Goal: Transaction & Acquisition: Subscribe to service/newsletter

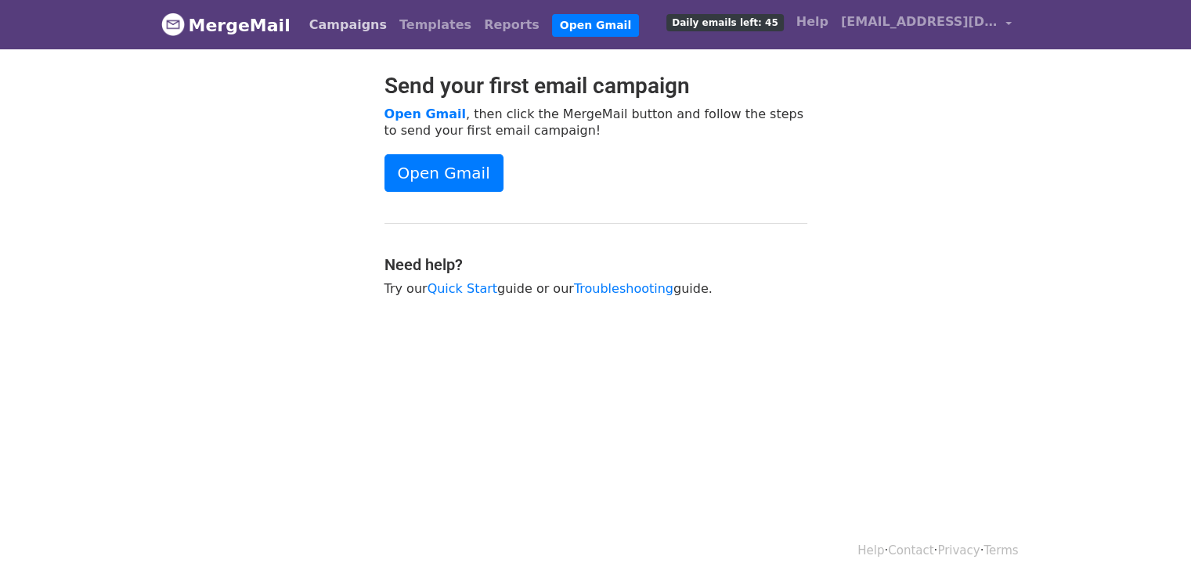
click at [337, 21] on link "Campaigns" at bounding box center [348, 24] width 90 height 31
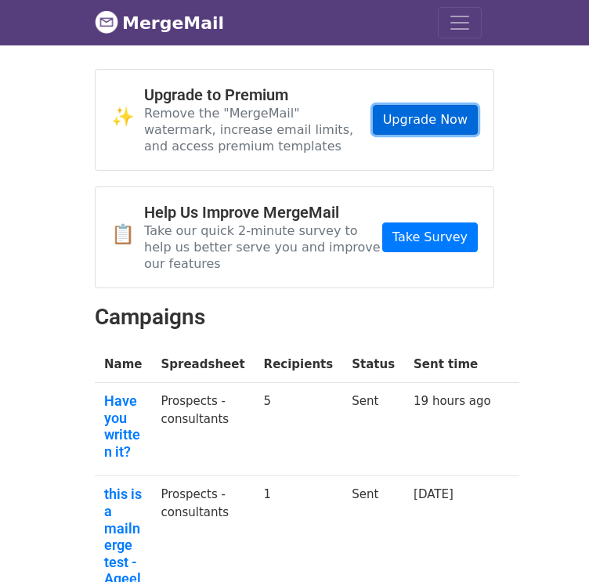
click at [417, 117] on link "Upgrade Now" at bounding box center [425, 120] width 105 height 30
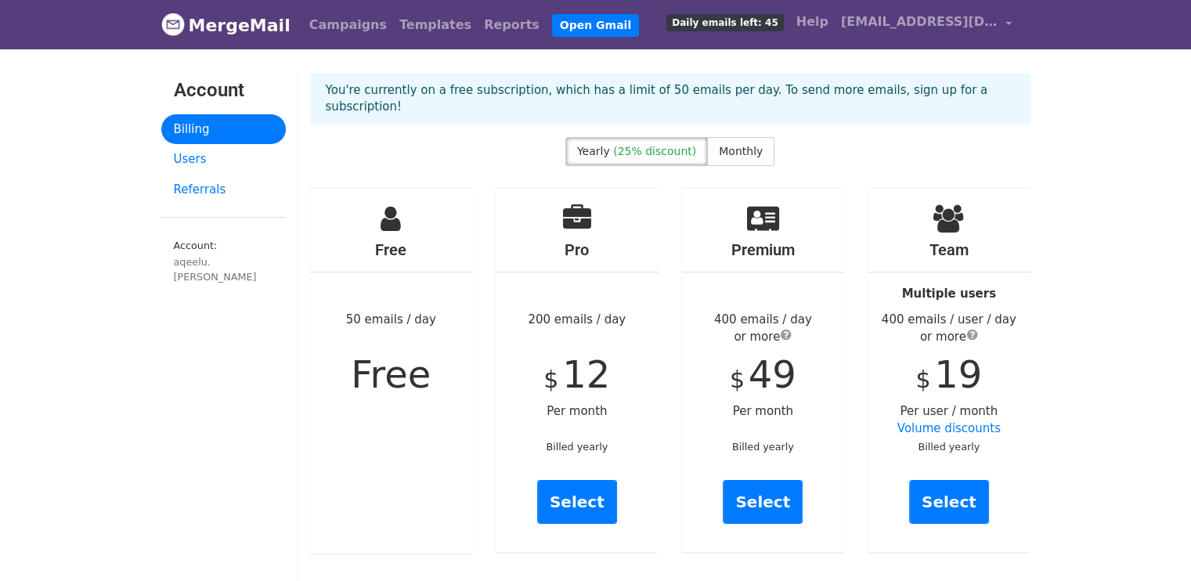
click at [662, 145] on span "(25% discount)" at bounding box center [654, 151] width 83 height 13
click at [746, 145] on span "Monthly" at bounding box center [741, 151] width 44 height 13
click at [636, 145] on span "(25% discount)" at bounding box center [654, 151] width 83 height 13
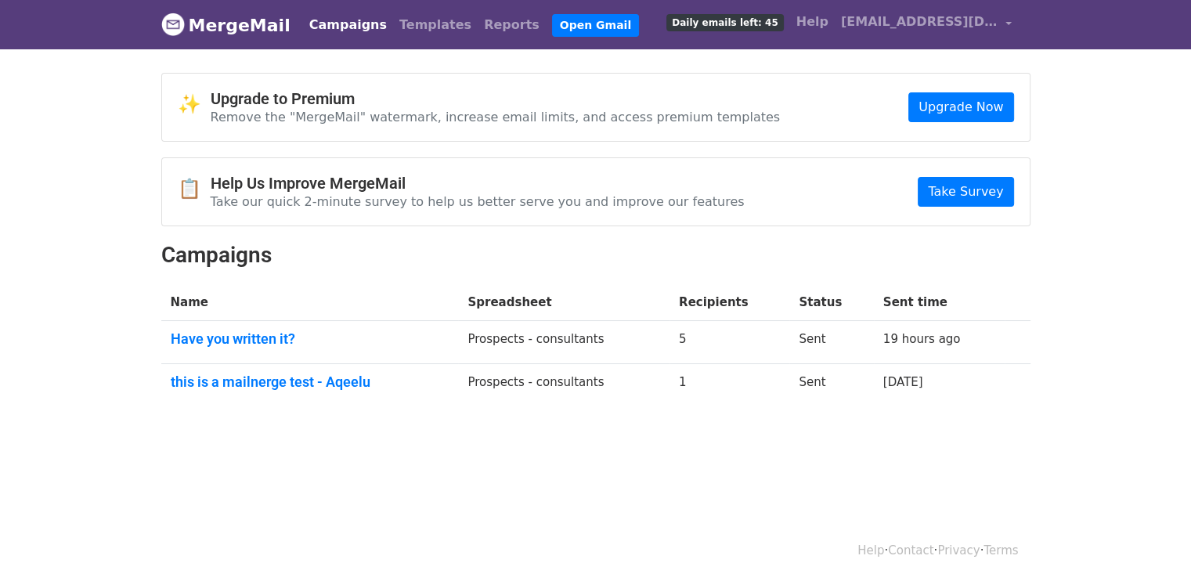
click at [260, 327] on td "Have you written it?" at bounding box center [310, 342] width 298 height 43
click at [222, 336] on link "Have you written it?" at bounding box center [310, 338] width 279 height 17
